Goal: Task Accomplishment & Management: Manage account settings

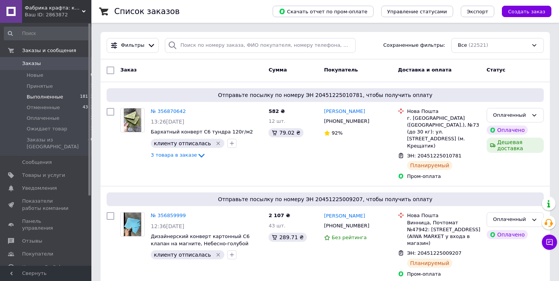
click at [39, 97] on span "Выполненные" at bounding box center [45, 97] width 37 height 7
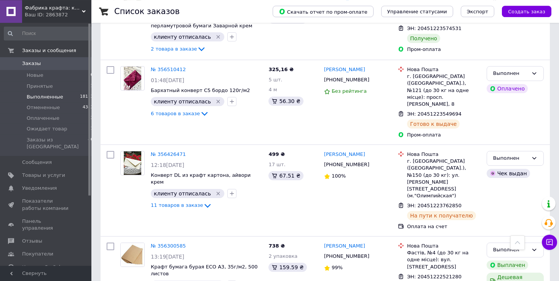
scroll to position [264, 0]
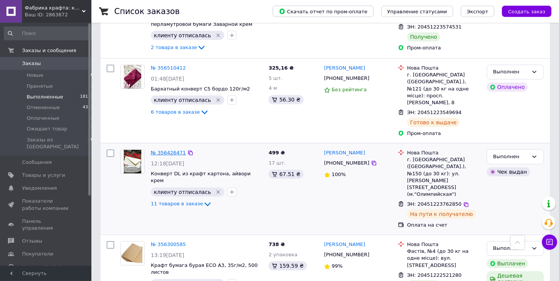
click at [162, 150] on link "№ 356426471" at bounding box center [168, 153] width 35 height 6
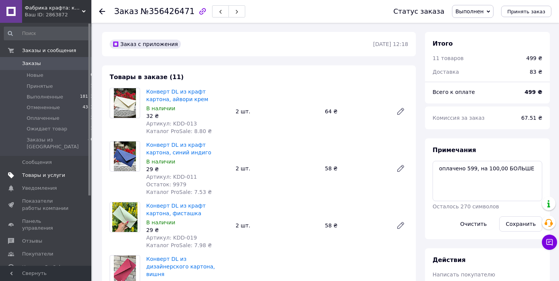
click at [47, 172] on span "Товары и услуги" at bounding box center [43, 175] width 43 height 7
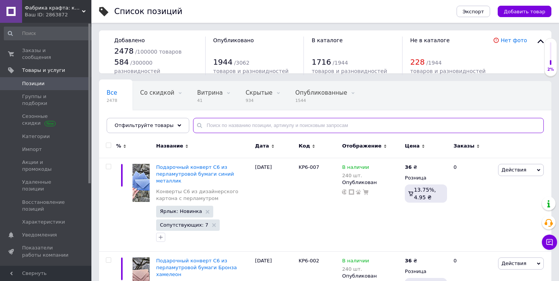
click at [209, 127] on input "text" at bounding box center [368, 125] width 350 height 15
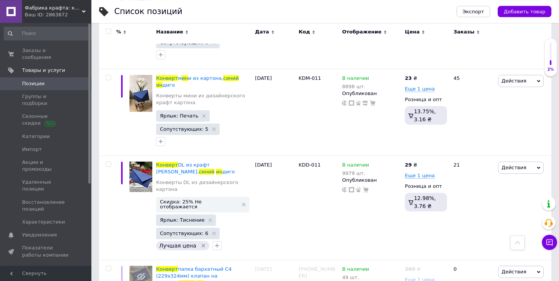
scroll to position [499, 0]
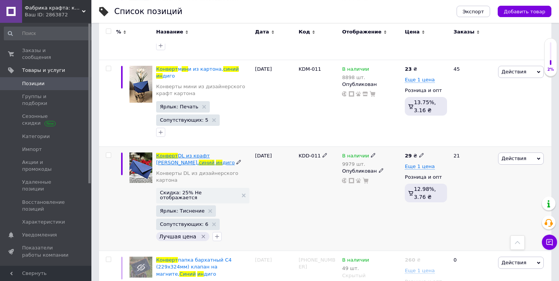
type input "конверт синий ин"
click at [210, 153] on span "DL из крафт [PERSON_NAME]," at bounding box center [183, 159] width 54 height 13
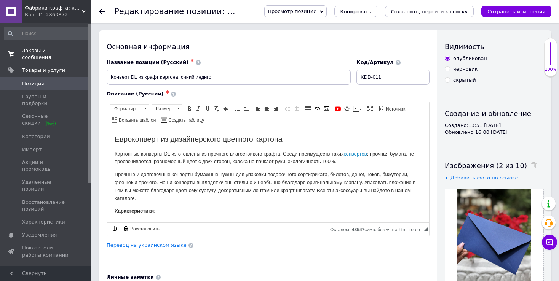
click at [37, 51] on span "Заказы и сообщения" at bounding box center [46, 54] width 48 height 14
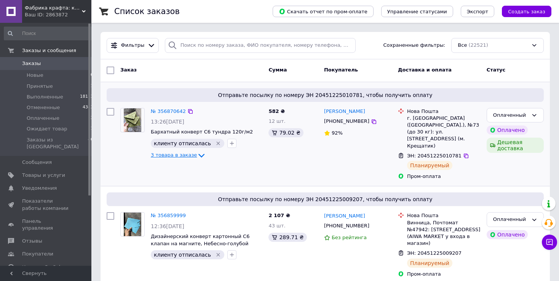
click at [197, 156] on icon at bounding box center [201, 155] width 9 height 9
